Goal: Information Seeking & Learning: Check status

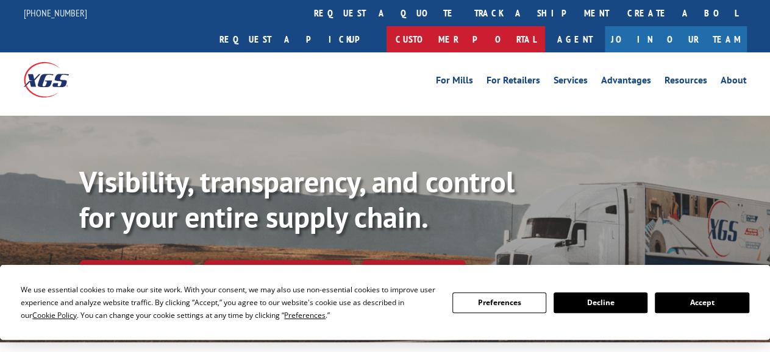
click at [545, 26] on link "Customer Portal" at bounding box center [466, 39] width 159 height 26
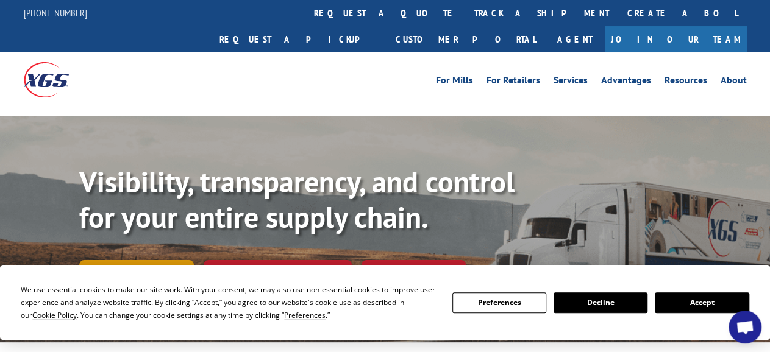
click at [182, 260] on link "Track shipment" at bounding box center [136, 273] width 115 height 26
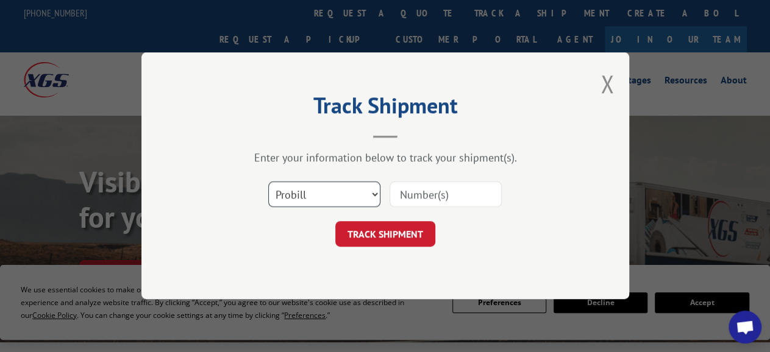
click at [268, 182] on select "Select category... Probill BOL PO" at bounding box center [324, 195] width 112 height 26
select select "bol"
click option "BOL" at bounding box center [0, 0] width 0 height 0
click at [434, 194] on input at bounding box center [446, 195] width 112 height 26
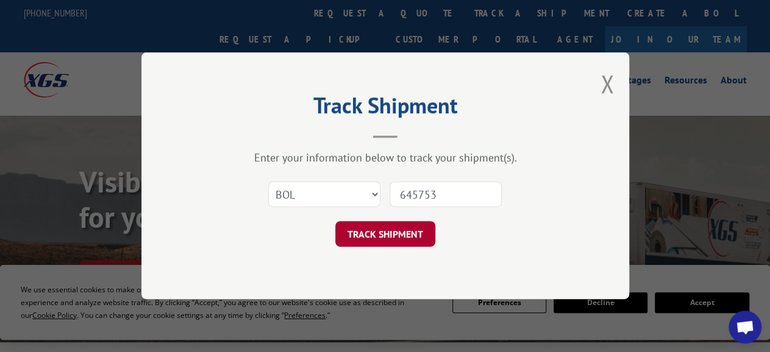
type input "645753"
click at [405, 232] on button "TRACK SHIPMENT" at bounding box center [385, 235] width 100 height 26
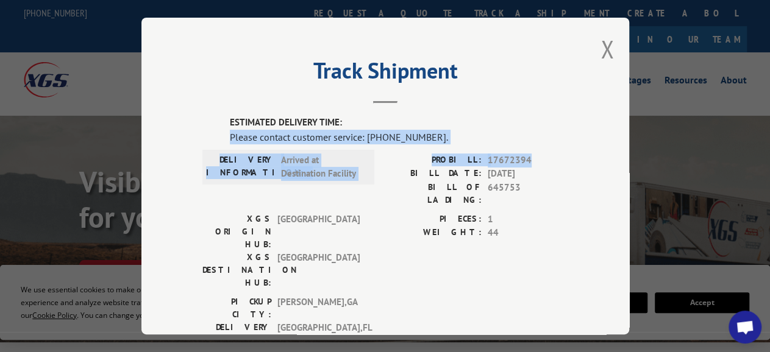
drag, startPoint x: 546, startPoint y: 151, endPoint x: 226, endPoint y: 134, distance: 320.6
click at [226, 134] on div "ESTIMATED DELIVERY TIME: Please contact customer service: (844) 947-7447. DELIV…" at bounding box center [385, 323] width 366 height 415
copy div "Please contact customer service: (844) 947-7447. DELIVERY INFORMATION: Arrived …"
click at [601, 46] on button "Close modal" at bounding box center [607, 49] width 13 height 32
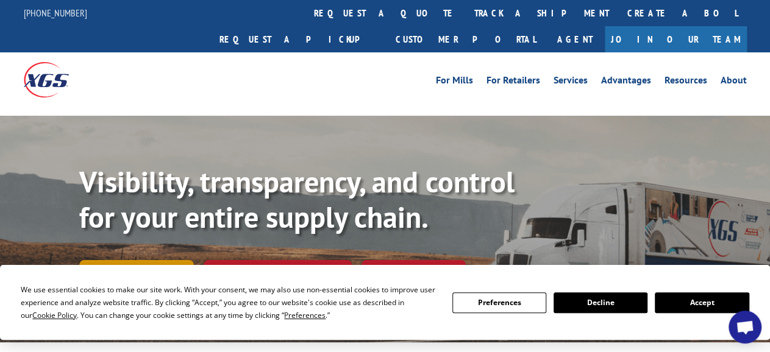
click at [152, 260] on link "Track shipment" at bounding box center [136, 273] width 115 height 26
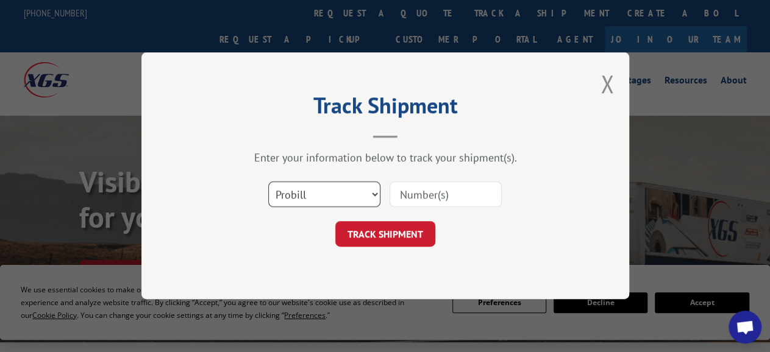
click at [268, 182] on select "Select category... Probill BOL PO" at bounding box center [324, 195] width 112 height 26
select select "bol"
click option "BOL" at bounding box center [0, 0] width 0 height 0
click at [429, 195] on input at bounding box center [446, 195] width 112 height 26
type input "645753"
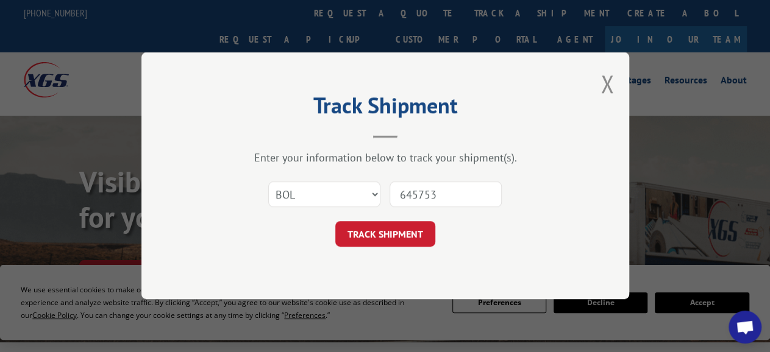
click button "TRACK SHIPMENT" at bounding box center [385, 235] width 100 height 26
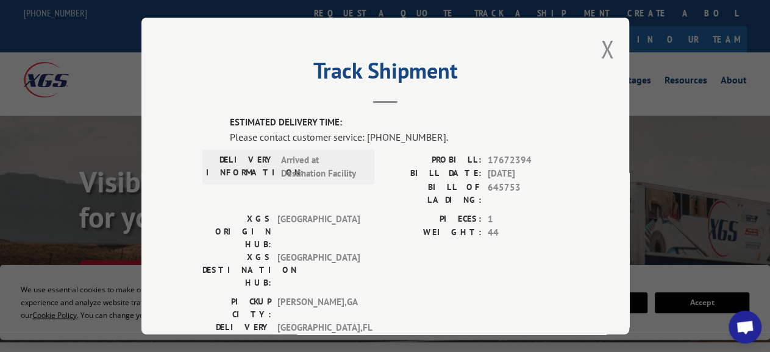
click at [530, 153] on span "17672394" at bounding box center [528, 160] width 80 height 14
click at [535, 154] on span "17672394" at bounding box center [528, 160] width 80 height 14
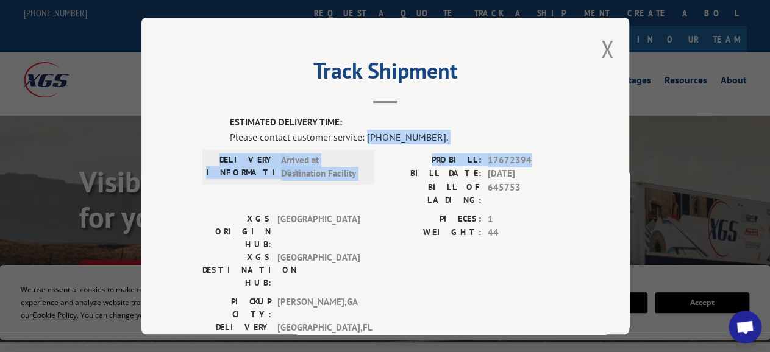
drag, startPoint x: 535, startPoint y: 153, endPoint x: 366, endPoint y: 130, distance: 169.9
click at [366, 130] on div "ESTIMATED DELIVERY TIME: Please contact customer service: (844) 947-7447. DELIV…" at bounding box center [385, 323] width 366 height 415
copy div "(844) 947-7447. DELIVERY INFORMATION: Arrived at Destination Facility PROBILL: …"
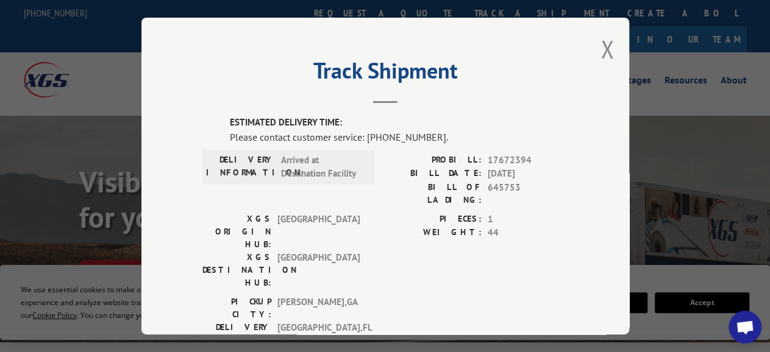
click at [604, 41] on div "Track Shipment ESTIMATED DELIVERY TIME: Please contact customer service: (844) …" at bounding box center [385, 176] width 488 height 317
click at [601, 43] on button "Close modal" at bounding box center [607, 49] width 13 height 32
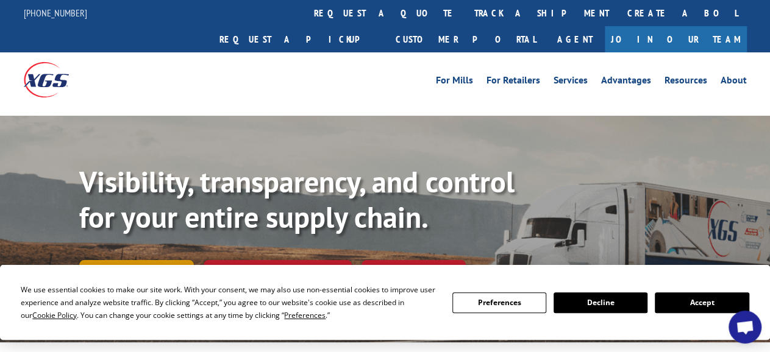
click at [149, 260] on link "Track shipment" at bounding box center [136, 273] width 115 height 26
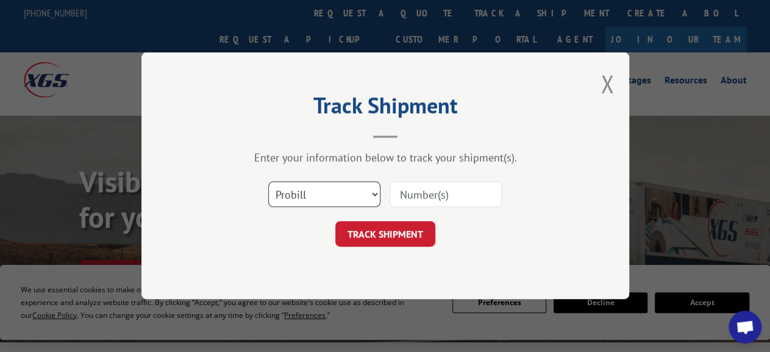
click at [268, 182] on select "Select category... Probill BOL PO" at bounding box center [324, 195] width 112 height 26
select select "bol"
click option "BOL" at bounding box center [0, 0] width 0 height 0
click at [427, 193] on input at bounding box center [446, 195] width 112 height 26
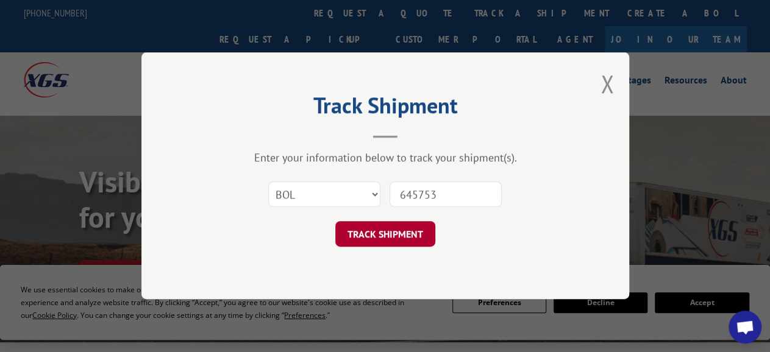
type input "645753"
click at [392, 230] on button "TRACK SHIPMENT" at bounding box center [385, 235] width 100 height 26
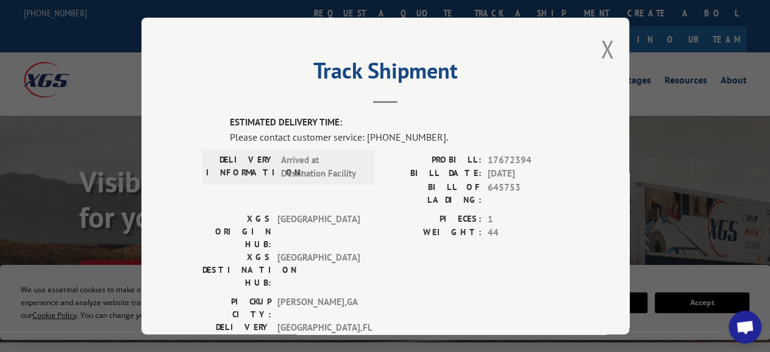
click at [415, 295] on div "PICKUP CITY: CALHOUN , GA DELIVERY CITY: DAYTONA BEACH , FL" at bounding box center [385, 323] width 366 height 57
click at [607, 43] on div "Track Shipment ESTIMATED DELIVERY TIME: Please contact customer service: (844) …" at bounding box center [385, 176] width 488 height 317
click at [605, 41] on div "Track Shipment ESTIMATED DELIVERY TIME: Please contact customer service: (844) …" at bounding box center [385, 176] width 488 height 317
click at [601, 43] on button "Close modal" at bounding box center [607, 49] width 13 height 32
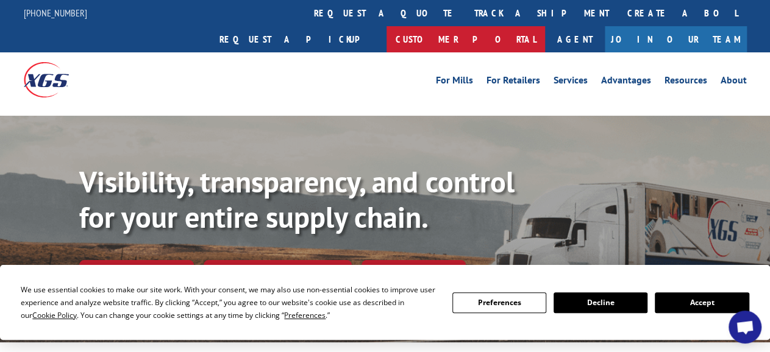
click at [545, 26] on link "Customer Portal" at bounding box center [466, 39] width 159 height 26
